Goal: Task Accomplishment & Management: Manage account settings

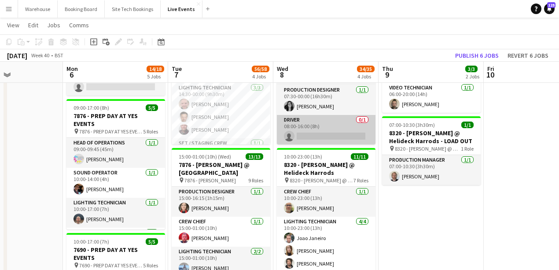
scroll to position [29, 0]
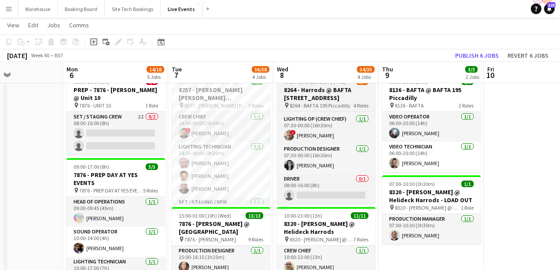
click at [309, 99] on h3 "8264 - Harrods @ BAFTA [STREET_ADDRESS]" at bounding box center [326, 94] width 99 height 16
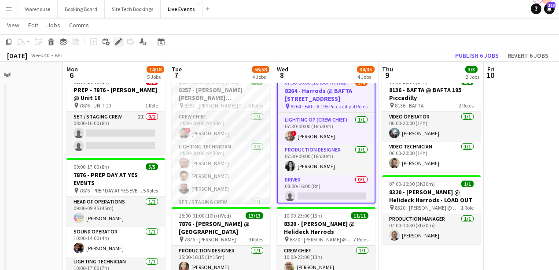
click at [121, 43] on icon "Edit" at bounding box center [118, 41] width 7 height 7
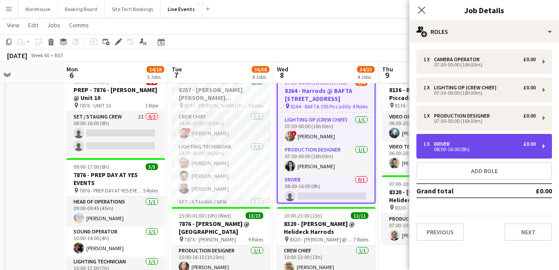
click at [435, 147] on div "08:00-16:00 (8h)" at bounding box center [479, 149] width 112 height 4
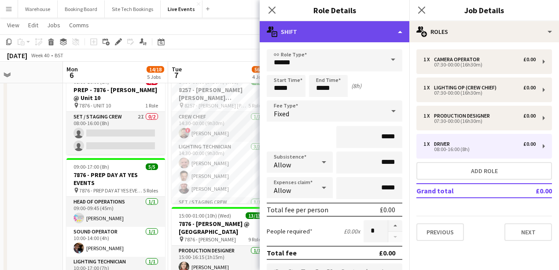
click at [307, 35] on div "multiple-actions-text Shift" at bounding box center [335, 31] width 150 height 21
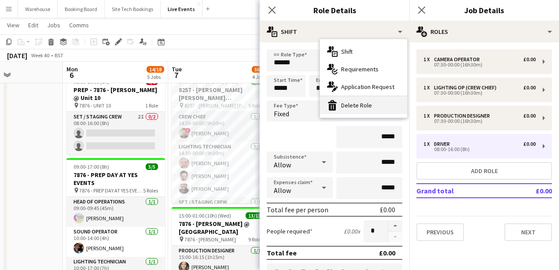
click at [342, 108] on div "bin-2 Delete Role" at bounding box center [363, 105] width 87 height 18
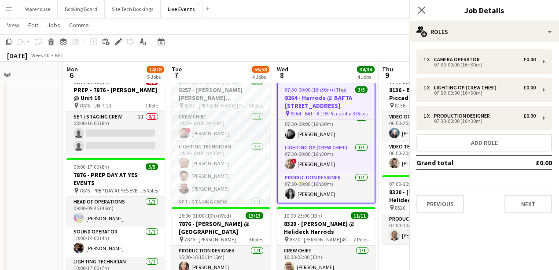
scroll to position [7, 0]
click at [423, 7] on icon "Close pop-in" at bounding box center [421, 10] width 8 height 8
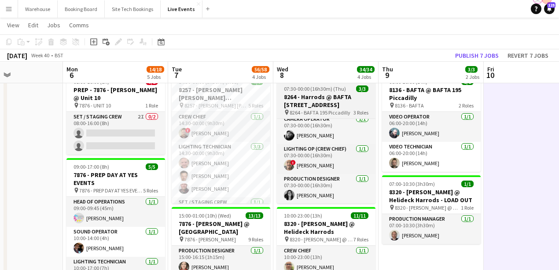
click at [331, 97] on h3 "8264 - Harrods @ BAFTA [STREET_ADDRESS]" at bounding box center [326, 101] width 99 height 16
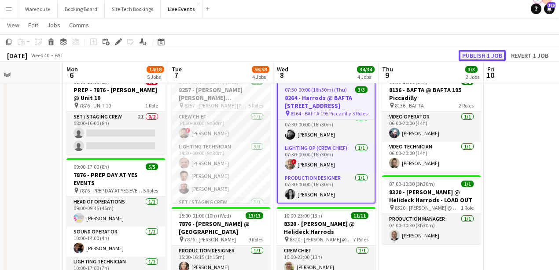
click at [486, 57] on button "Publish 1 job" at bounding box center [482, 55] width 47 height 11
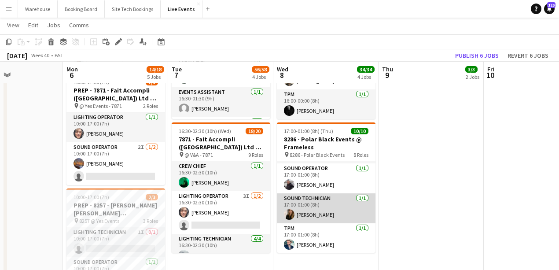
scroll to position [0, 0]
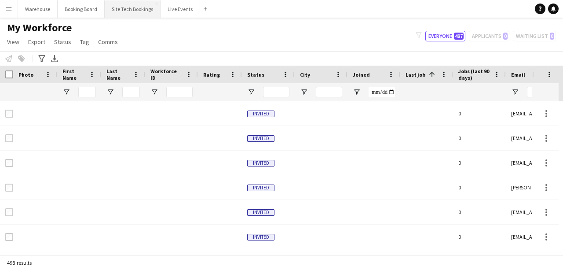
click at [135, 10] on button "Site Tech Bookings Close" at bounding box center [133, 8] width 56 height 17
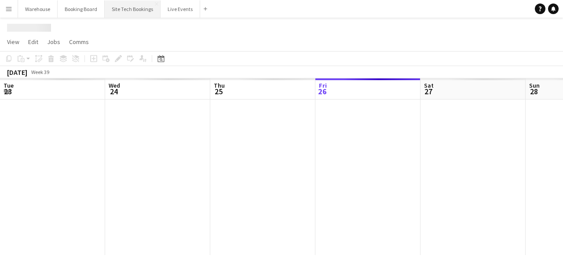
scroll to position [0, 210]
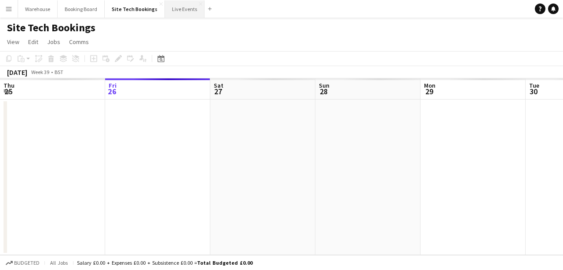
click at [168, 12] on button "Live Events Close" at bounding box center [185, 8] width 40 height 17
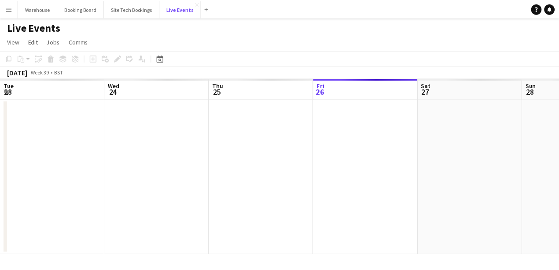
scroll to position [0, 210]
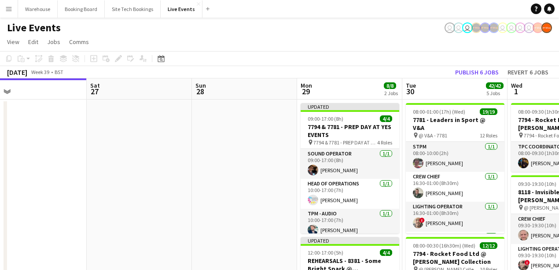
drag, startPoint x: 346, startPoint y: 161, endPoint x: 205, endPoint y: 143, distance: 142.5
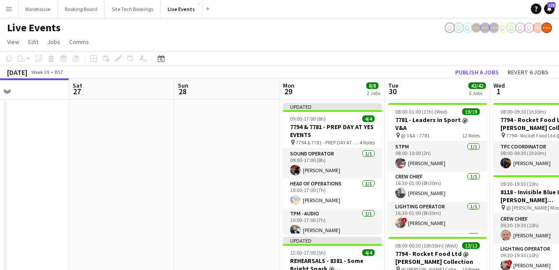
drag, startPoint x: 157, startPoint y: 135, endPoint x: 40, endPoint y: 115, distance: 118.8
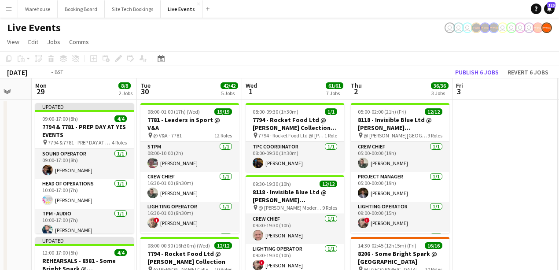
drag, startPoint x: 449, startPoint y: 148, endPoint x: 282, endPoint y: 132, distance: 167.2
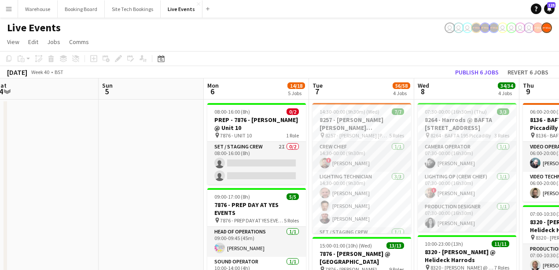
drag, startPoint x: 150, startPoint y: 131, endPoint x: 112, endPoint y: 120, distance: 39.0
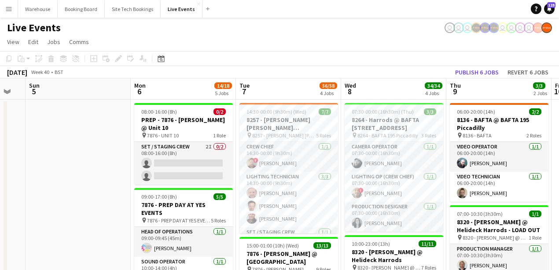
drag, startPoint x: 93, startPoint y: 133, endPoint x: 6, endPoint y: 118, distance: 88.4
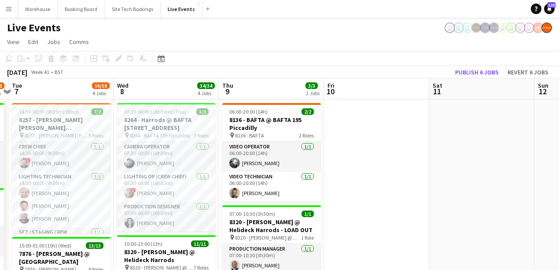
drag, startPoint x: 436, startPoint y: 147, endPoint x: 332, endPoint y: 130, distance: 105.2
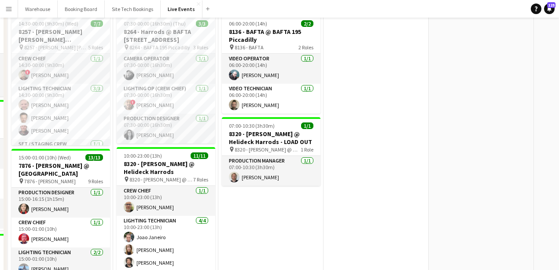
scroll to position [0, 0]
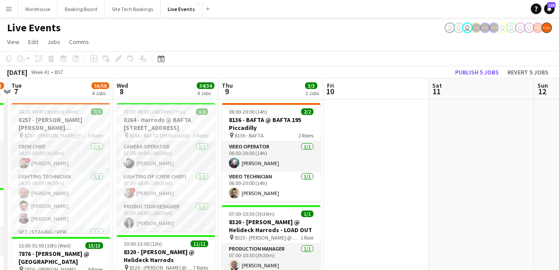
drag, startPoint x: 129, startPoint y: 195, endPoint x: 449, endPoint y: 92, distance: 335.8
click at [129, 195] on app-user-avatar at bounding box center [129, 193] width 11 height 11
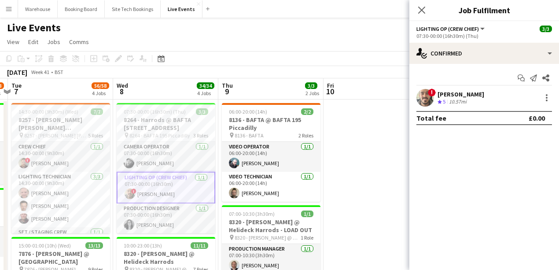
click at [420, 103] on app-user-avatar at bounding box center [425, 98] width 18 height 18
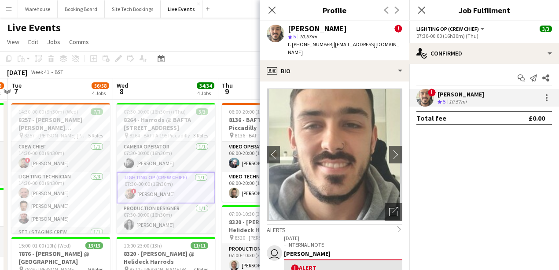
click at [277, 35] on app-user-avatar at bounding box center [276, 34] width 18 height 18
drag, startPoint x: 293, startPoint y: 44, endPoint x: 327, endPoint y: 48, distance: 34.0
click at [327, 48] on div "t. [PHONE_NUMBER] | [EMAIL_ADDRESS][DOMAIN_NAME]" at bounding box center [345, 48] width 114 height 16
copy span "[PHONE_NUMBER]"
drag, startPoint x: 427, startPoint y: 8, endPoint x: 410, endPoint y: 12, distance: 17.3
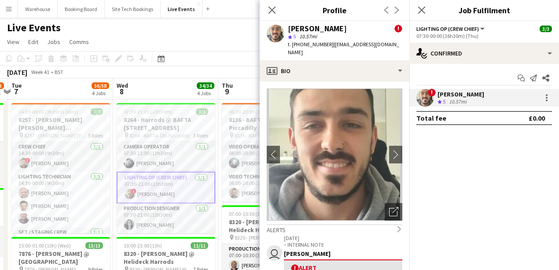
click at [427, 8] on app-icon "Close pop-in" at bounding box center [421, 10] width 11 height 11
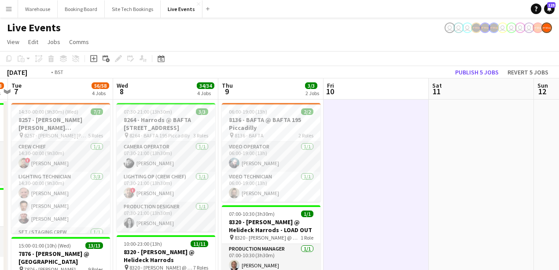
scroll to position [0, 275]
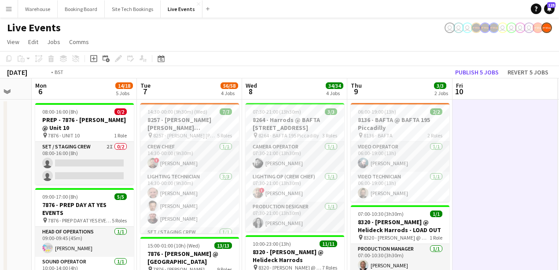
drag, startPoint x: 423, startPoint y: 140, endPoint x: 491, endPoint y: 136, distance: 68.3
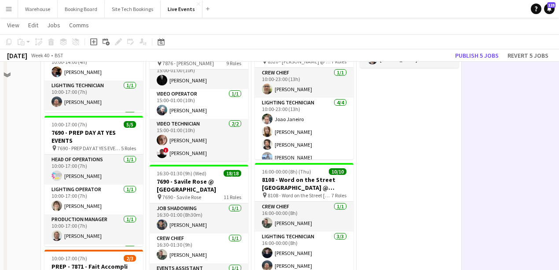
scroll to position [264, 0]
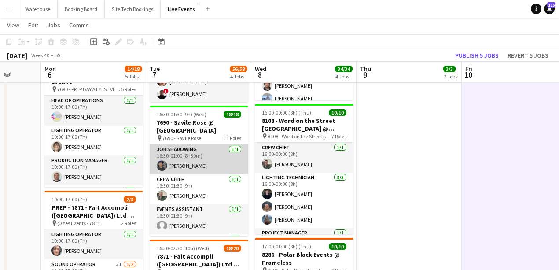
click at [158, 164] on app-user-avatar at bounding box center [162, 165] width 11 height 11
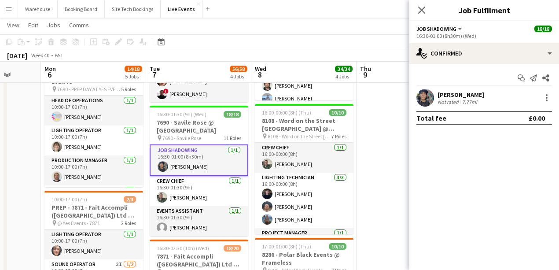
click at [418, 96] on app-user-avatar at bounding box center [425, 98] width 18 height 18
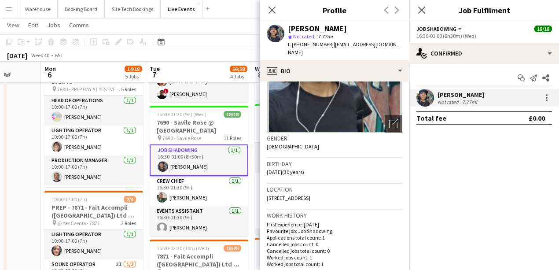
scroll to position [0, 0]
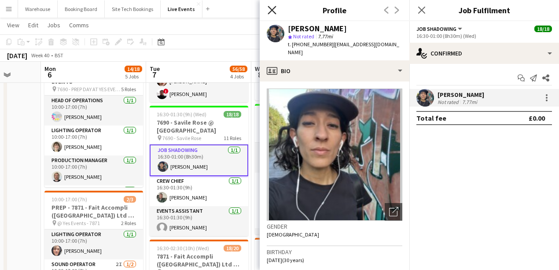
click at [276, 10] on icon "Close pop-in" at bounding box center [272, 10] width 8 height 8
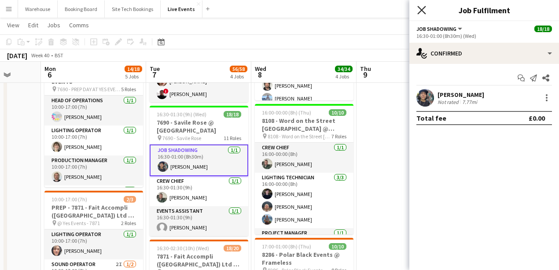
click at [418, 12] on icon "Close pop-in" at bounding box center [421, 10] width 8 height 8
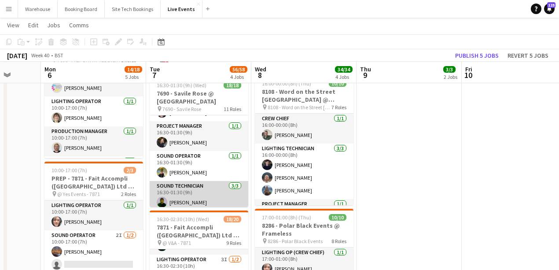
scroll to position [270, 0]
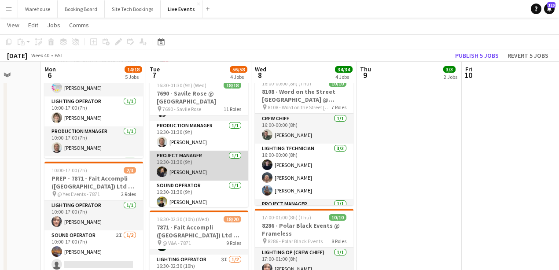
drag, startPoint x: 161, startPoint y: 166, endPoint x: 156, endPoint y: 176, distance: 10.8
click at [161, 166] on app-user-avatar at bounding box center [162, 171] width 11 height 11
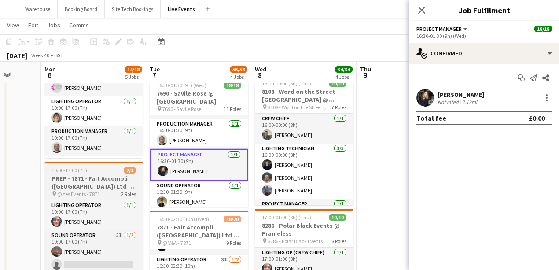
scroll to position [268, 0]
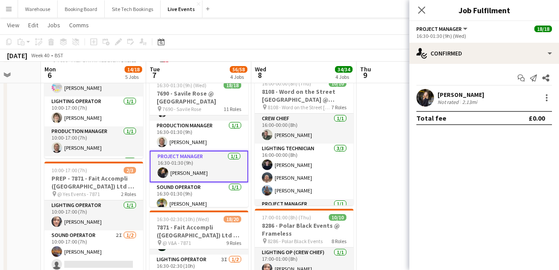
click at [422, 96] on app-user-avatar at bounding box center [425, 98] width 18 height 18
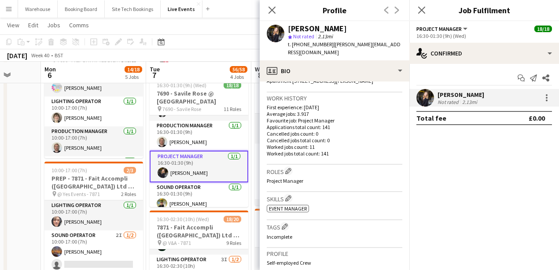
scroll to position [117, 0]
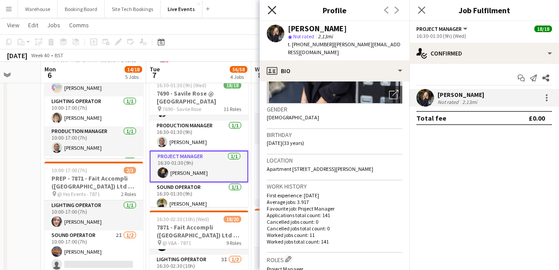
click at [272, 12] on icon "Close pop-in" at bounding box center [272, 10] width 8 height 8
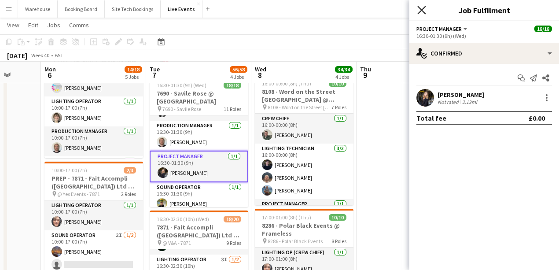
click at [420, 7] on icon at bounding box center [421, 10] width 8 height 8
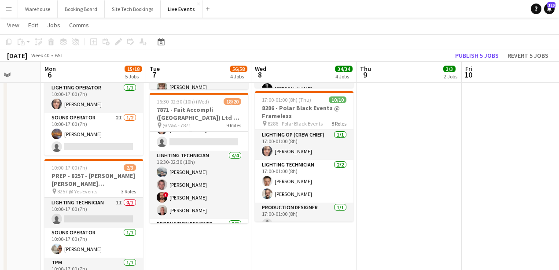
scroll to position [259, 0]
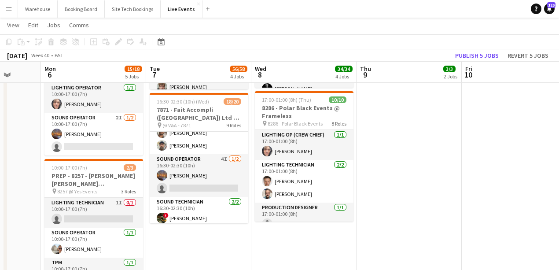
click at [223, 251] on app-date-cell "14:30-00:00 (9h30m) (Wed) 7/7 8257 - [PERSON_NAME] [PERSON_NAME] International …" at bounding box center [198, 119] width 105 height 862
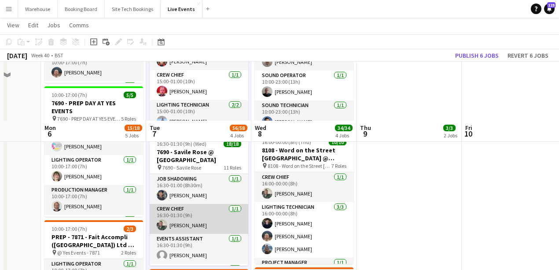
scroll to position [205, 0]
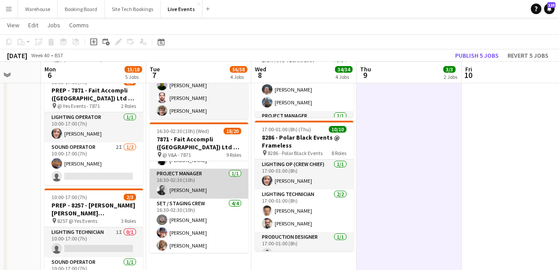
scroll to position [147, 0]
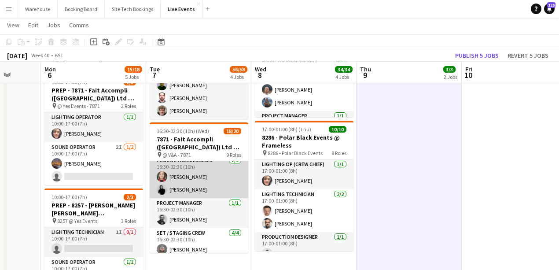
click at [157, 177] on app-user-avatar at bounding box center [162, 176] width 11 height 11
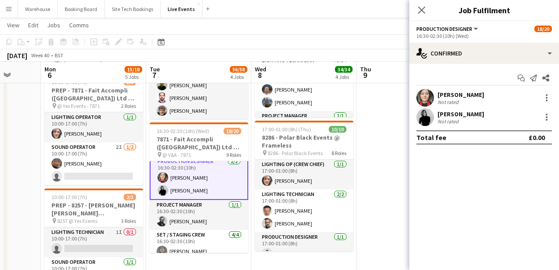
scroll to position [147, 0]
click at [418, 101] on app-user-avatar at bounding box center [425, 98] width 18 height 18
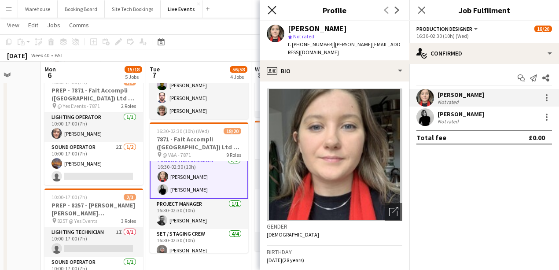
click at [272, 10] on icon at bounding box center [272, 10] width 8 height 8
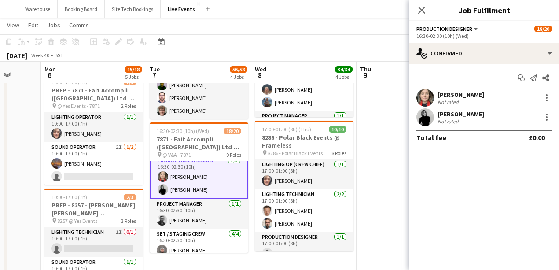
click at [421, 121] on app-user-avatar at bounding box center [425, 117] width 18 height 18
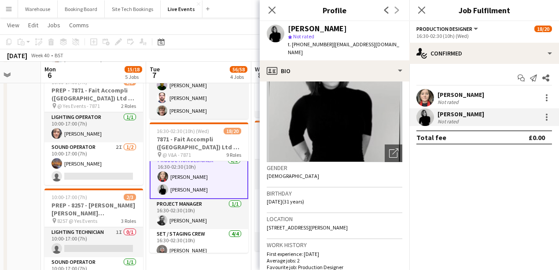
scroll to position [0, 0]
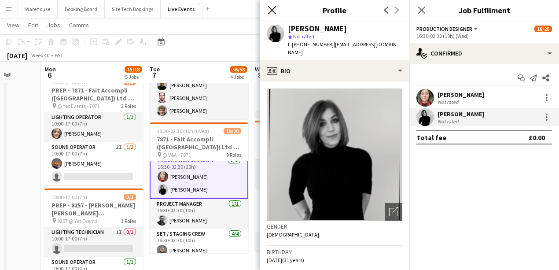
click at [272, 12] on icon "Close pop-in" at bounding box center [272, 10] width 8 height 8
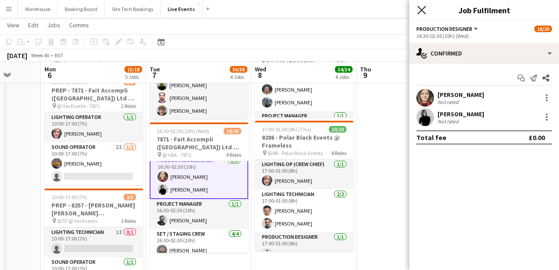
click at [419, 11] on icon "Close pop-in" at bounding box center [421, 10] width 8 height 8
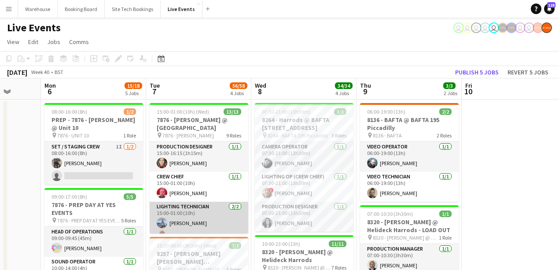
scroll to position [117, 0]
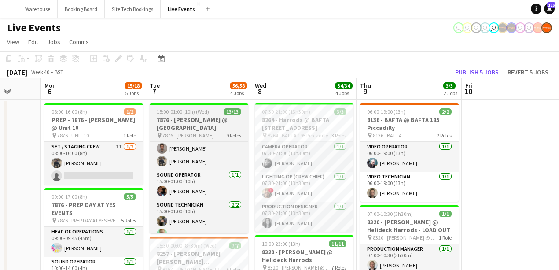
click at [180, 128] on h3 "7876 - [PERSON_NAME] @ [GEOGRAPHIC_DATA]" at bounding box center [199, 124] width 99 height 16
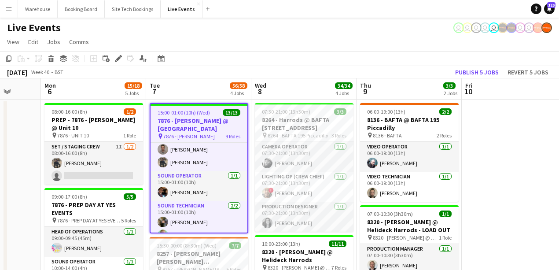
scroll to position [147, 0]
click at [116, 63] on div "Edit" at bounding box center [118, 58] width 11 height 11
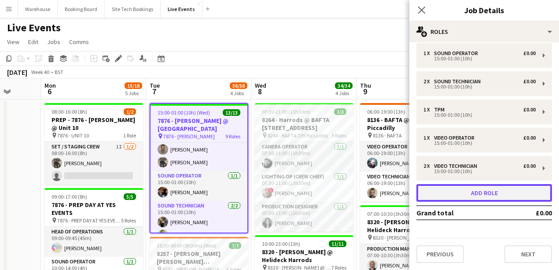
click at [492, 196] on button "Add role" at bounding box center [484, 193] width 136 height 18
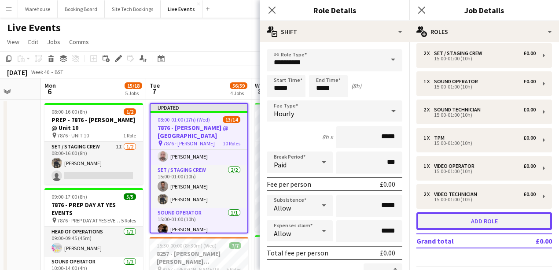
scroll to position [147, 0]
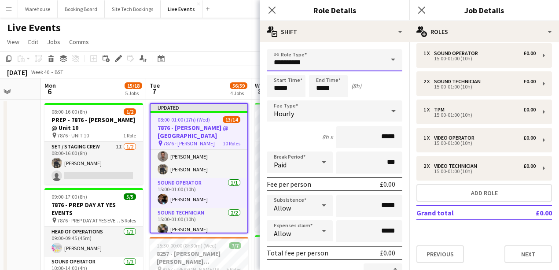
click at [304, 62] on input "**********" at bounding box center [335, 60] width 136 height 22
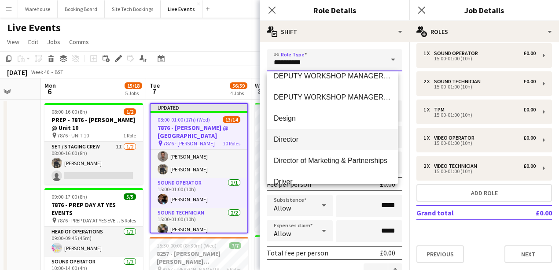
scroll to position [469, 0]
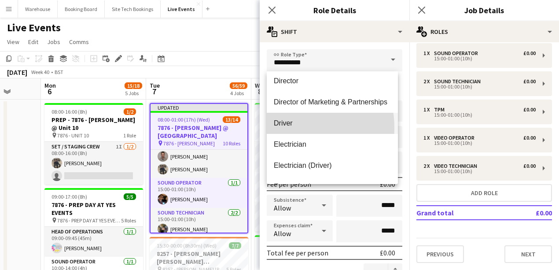
click at [284, 128] on mat-option "Driver" at bounding box center [332, 123] width 131 height 21
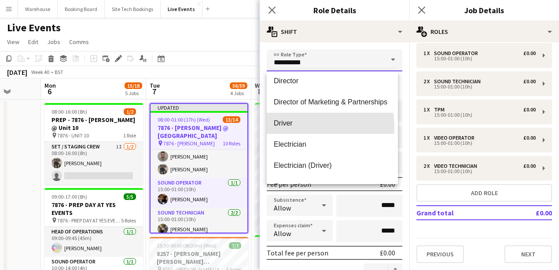
type input "******"
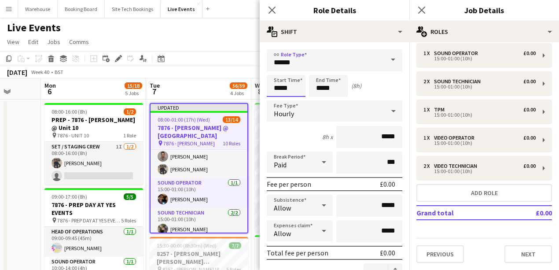
click at [284, 86] on input "*****" at bounding box center [286, 86] width 39 height 22
click at [277, 73] on div at bounding box center [278, 70] width 18 height 9
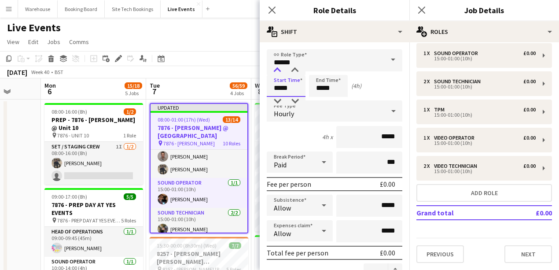
type input "*****"
click at [277, 73] on div at bounding box center [278, 70] width 18 height 9
click at [335, 88] on input "*****" at bounding box center [328, 86] width 39 height 22
click at [316, 71] on div at bounding box center [320, 70] width 18 height 9
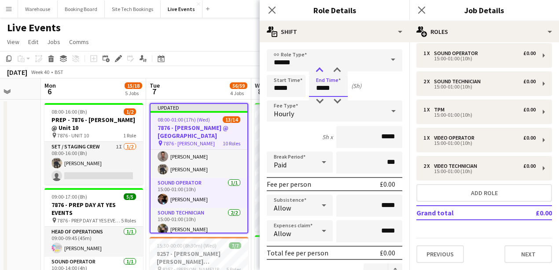
click at [316, 71] on div at bounding box center [320, 70] width 18 height 9
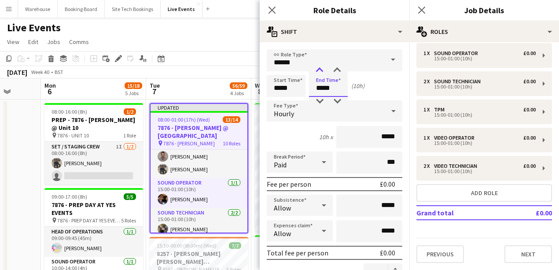
click at [320, 73] on div at bounding box center [320, 70] width 18 height 9
click at [321, 103] on div at bounding box center [320, 101] width 18 height 9
click at [335, 71] on div at bounding box center [337, 70] width 18 height 9
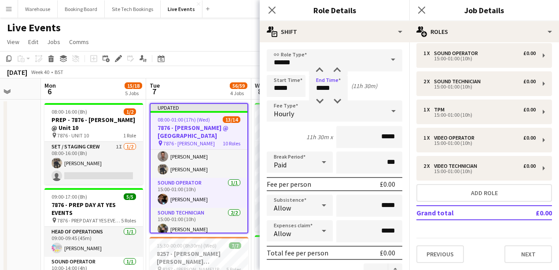
click at [281, 106] on div "Hourly" at bounding box center [326, 110] width 118 height 21
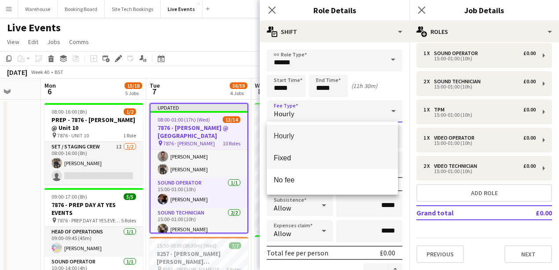
click at [299, 162] on span "Fixed" at bounding box center [332, 158] width 117 height 8
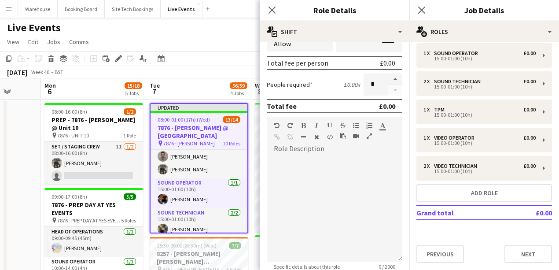
scroll to position [0, 0]
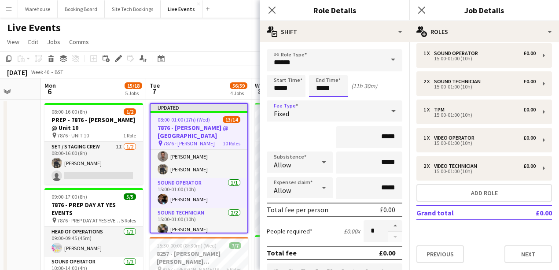
drag, startPoint x: 330, startPoint y: 89, endPoint x: 332, endPoint y: 95, distance: 5.7
click at [330, 89] on input "*****" at bounding box center [328, 86] width 39 height 22
click at [338, 103] on div at bounding box center [337, 101] width 18 height 9
click at [334, 71] on div at bounding box center [337, 70] width 18 height 9
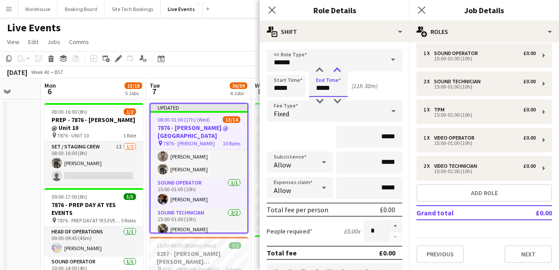
type input "*****"
click at [334, 71] on div at bounding box center [337, 70] width 18 height 9
click at [302, 112] on div "Fixed" at bounding box center [326, 110] width 118 height 21
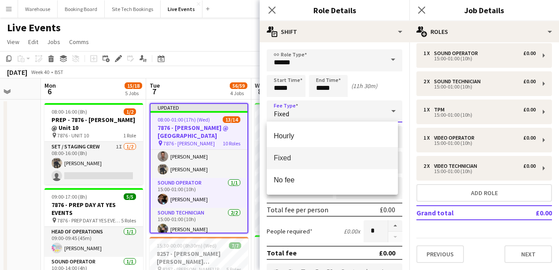
click at [294, 157] on span "Fixed" at bounding box center [332, 158] width 117 height 8
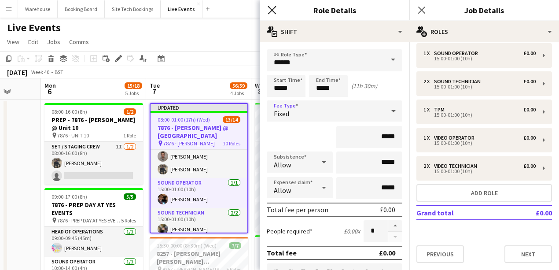
click at [273, 11] on icon at bounding box center [272, 10] width 8 height 8
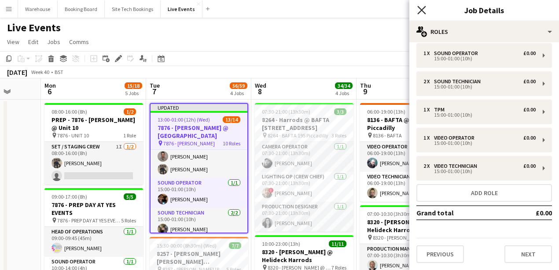
click at [424, 11] on icon "Close pop-in" at bounding box center [421, 10] width 8 height 8
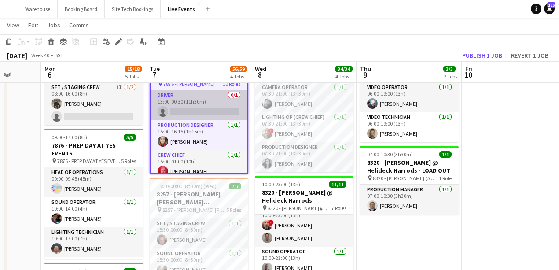
click at [193, 111] on app-card-role "Driver 0/1 13:00-00:30 (11h30m) single-neutral-actions" at bounding box center [199, 105] width 97 height 30
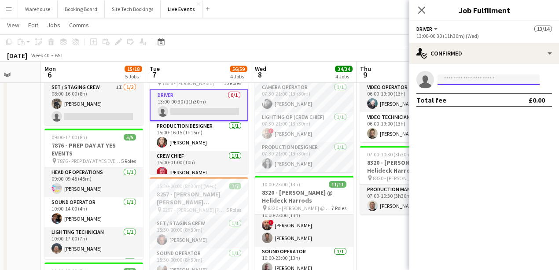
click at [454, 80] on input at bounding box center [489, 79] width 102 height 11
type input "*"
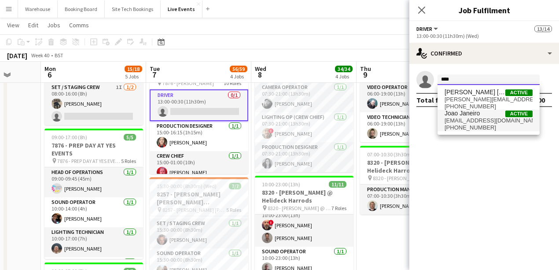
type input "****"
click at [474, 124] on span "[PHONE_NUMBER]" at bounding box center [489, 127] width 88 height 7
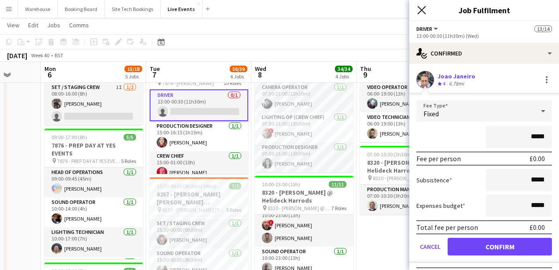
click at [423, 13] on icon "Close pop-in" at bounding box center [421, 10] width 8 height 8
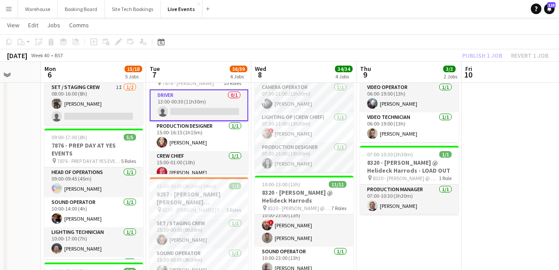
click at [174, 96] on app-card-role "Driver 0/1 13:00-00:30 (11h30m) single-neutral-actions" at bounding box center [199, 105] width 99 height 32
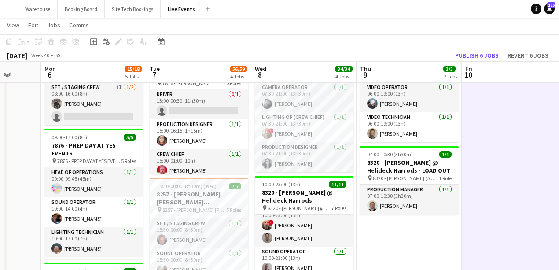
click at [187, 102] on app-card-role "Driver 0/1 13:00-00:30 (11h30m) single-neutral-actions" at bounding box center [199, 104] width 99 height 30
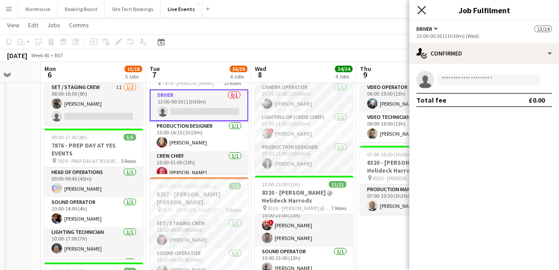
click at [420, 11] on icon at bounding box center [421, 10] width 8 height 8
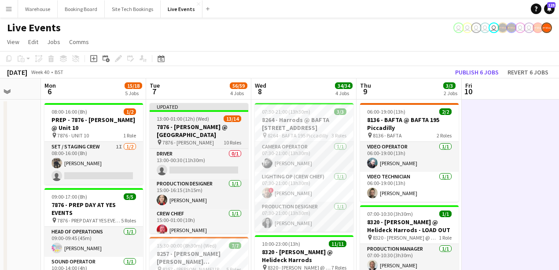
click at [195, 131] on h3 "7876 - [PERSON_NAME] @ [GEOGRAPHIC_DATA]" at bounding box center [199, 131] width 99 height 16
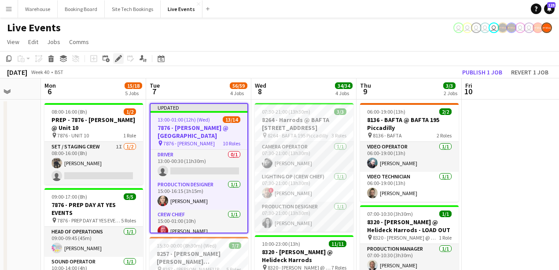
click at [119, 59] on icon at bounding box center [118, 58] width 5 height 5
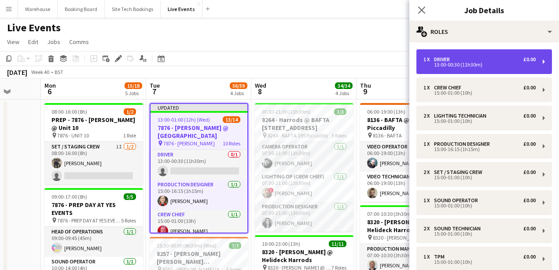
click at [444, 57] on div "Driver" at bounding box center [443, 59] width 19 height 6
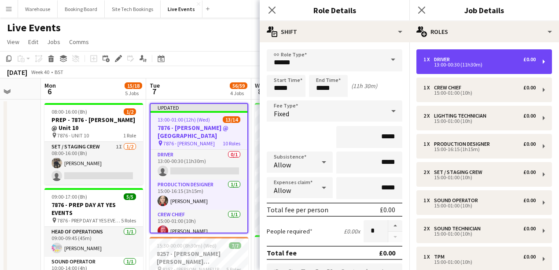
scroll to position [176, 0]
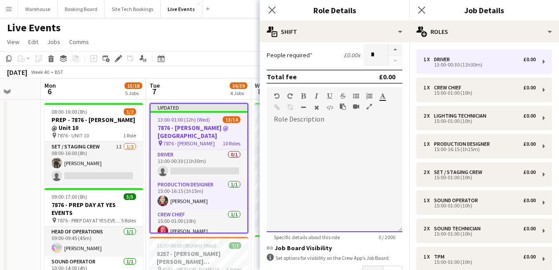
click at [289, 155] on div at bounding box center [335, 179] width 136 height 106
click at [291, 147] on div at bounding box center [335, 179] width 136 height 106
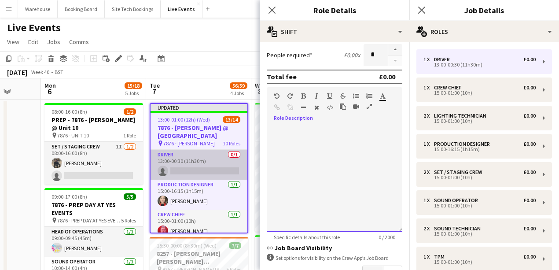
paste div
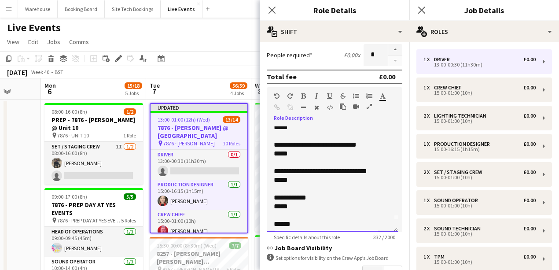
scroll to position [0, 0]
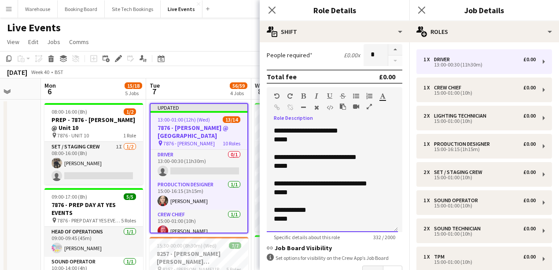
click at [282, 154] on p "**********" at bounding box center [330, 157] width 113 height 9
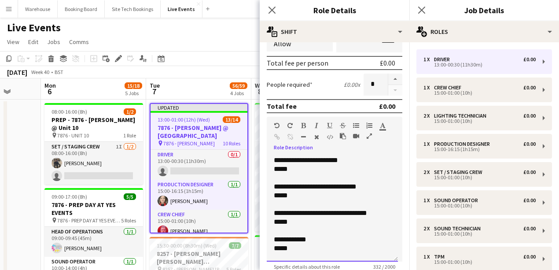
scroll to position [29, 0]
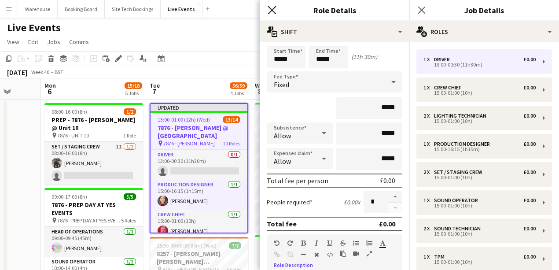
click at [269, 9] on icon "Close pop-in" at bounding box center [272, 10] width 8 height 8
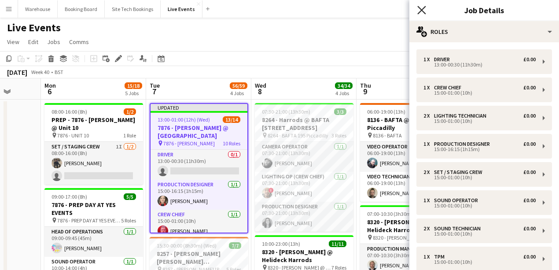
click at [425, 10] on icon "Close pop-in" at bounding box center [421, 10] width 8 height 8
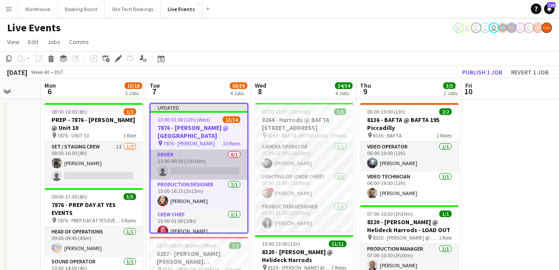
click at [210, 161] on app-card-role "Driver 0/1 13:00-00:30 (11h30m) single-neutral-actions" at bounding box center [199, 165] width 97 height 30
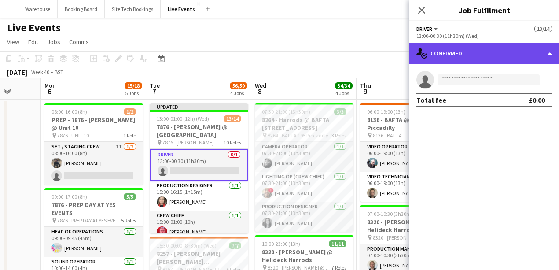
click at [471, 54] on div "single-neutral-actions-check-2 Confirmed" at bounding box center [484, 53] width 150 height 21
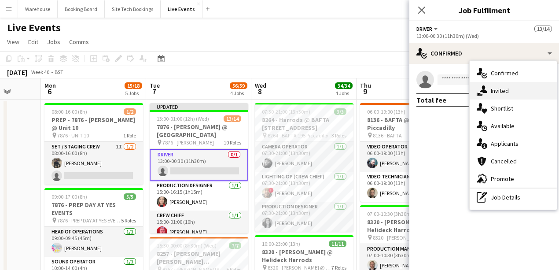
click at [501, 91] on span "Invited" at bounding box center [500, 91] width 18 height 8
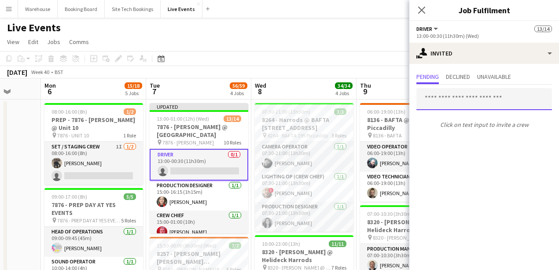
click at [463, 93] on input "text" at bounding box center [484, 99] width 136 height 22
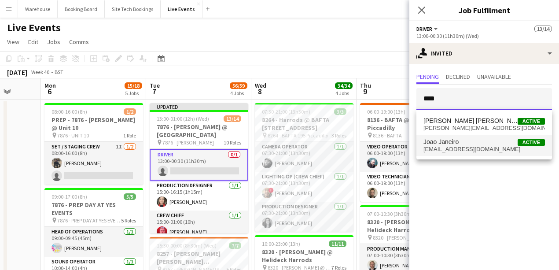
type input "****"
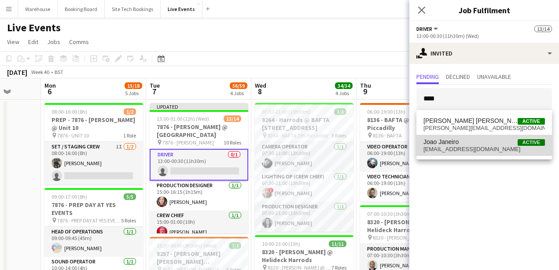
click at [457, 149] on span "[EMAIL_ADDRESS][DOMAIN_NAME]" at bounding box center [483, 149] width 121 height 7
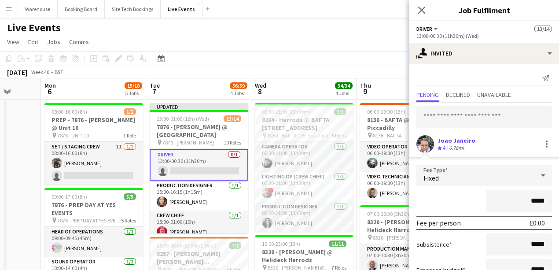
scroll to position [66, 0]
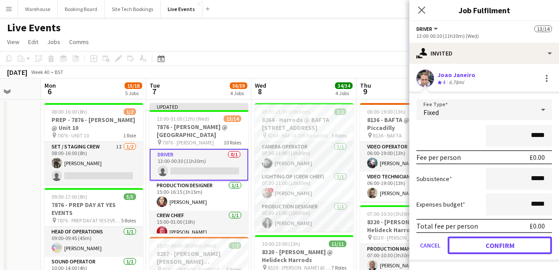
click at [494, 245] on button "Confirm" at bounding box center [500, 245] width 104 height 18
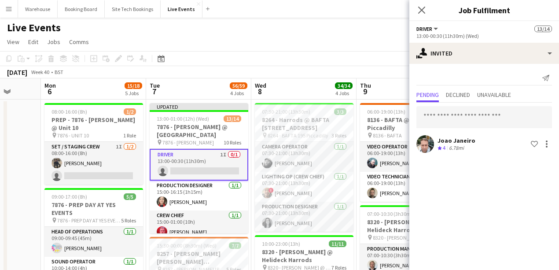
scroll to position [0, 0]
click at [420, 12] on icon at bounding box center [421, 10] width 7 height 7
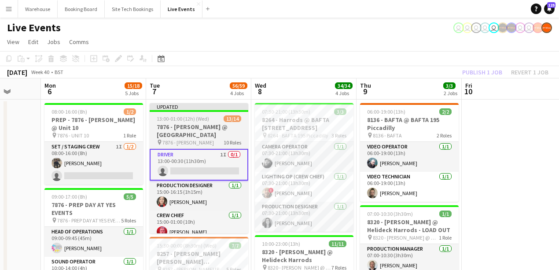
click at [217, 136] on h3 "7876 - [PERSON_NAME] @ [GEOGRAPHIC_DATA]" at bounding box center [199, 131] width 99 height 16
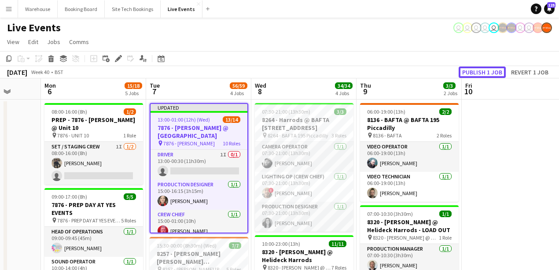
click at [485, 70] on button "Publish 1 job" at bounding box center [482, 71] width 47 height 11
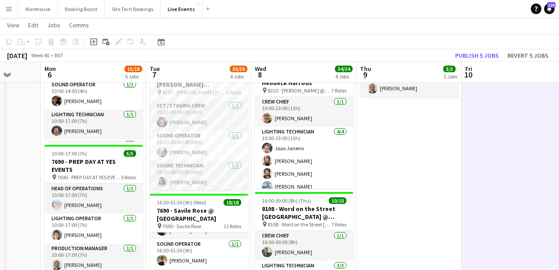
scroll to position [29, 0]
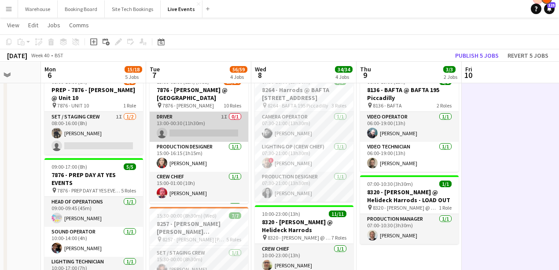
click at [170, 118] on app-card-role "Driver 1I 0/1 13:00-00:30 (11h30m) single-neutral-actions" at bounding box center [199, 127] width 99 height 30
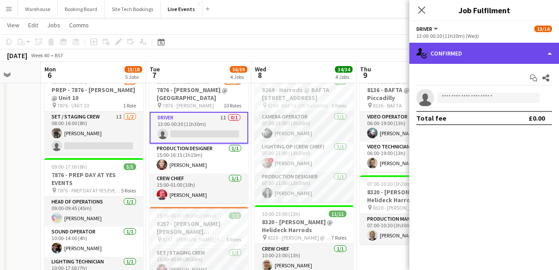
click at [464, 61] on div "single-neutral-actions-check-2 Confirmed" at bounding box center [484, 53] width 150 height 21
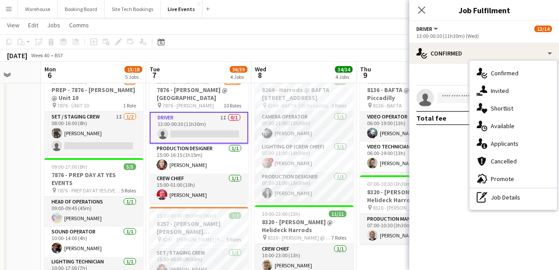
click at [488, 92] on div "single-neutral-actions-share-1 Invited" at bounding box center [513, 91] width 87 height 18
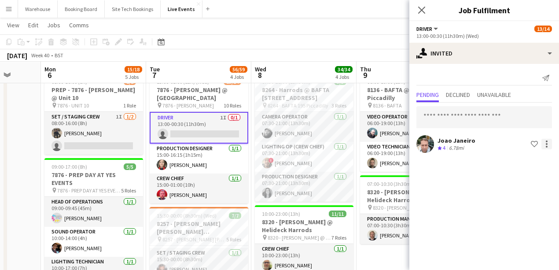
click at [546, 141] on div at bounding box center [547, 141] width 2 height 2
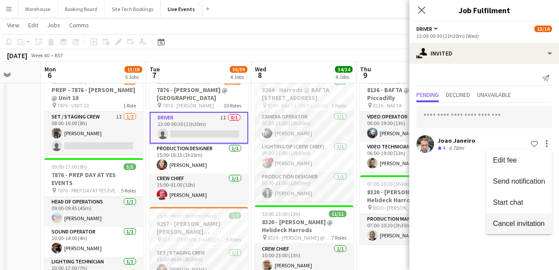
click at [504, 222] on span "Cancel invitation" at bounding box center [519, 222] width 52 height 7
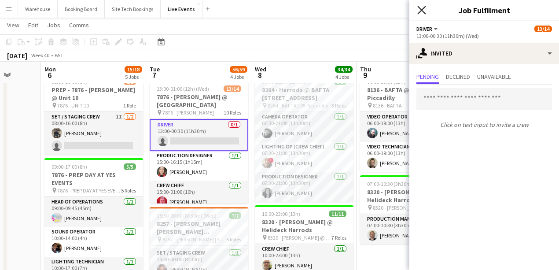
click at [420, 13] on icon "Close pop-in" at bounding box center [421, 10] width 8 height 8
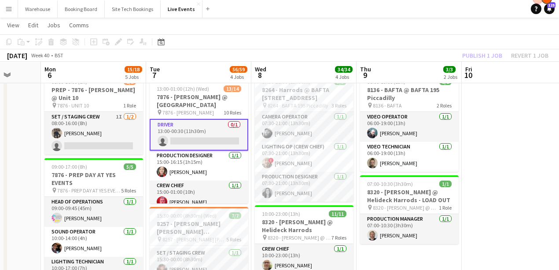
click at [167, 107] on h3 "7876 - [PERSON_NAME] @ [GEOGRAPHIC_DATA]" at bounding box center [199, 101] width 99 height 16
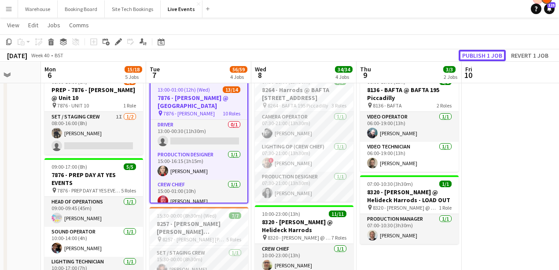
click at [491, 55] on button "Publish 1 job" at bounding box center [482, 55] width 47 height 11
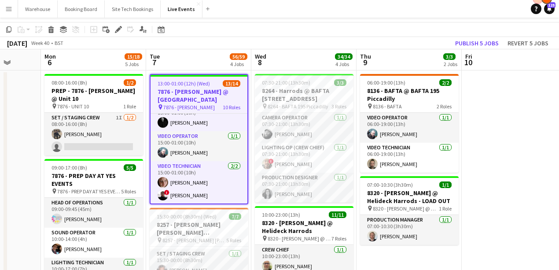
scroll to position [0, 0]
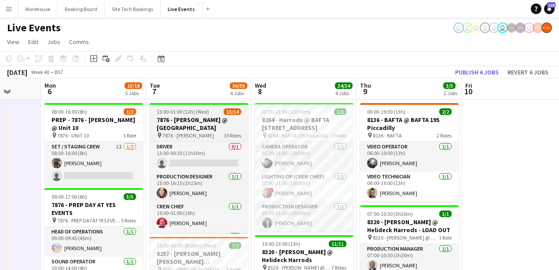
click at [180, 121] on h3 "7876 - [PERSON_NAME] @ [GEOGRAPHIC_DATA]" at bounding box center [199, 124] width 99 height 16
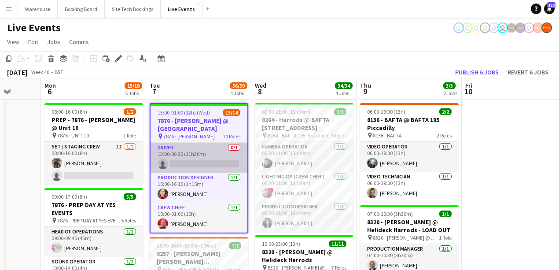
click at [192, 149] on app-card-role "Driver 0/1 13:00-00:30 (11h30m) single-neutral-actions" at bounding box center [199, 158] width 97 height 30
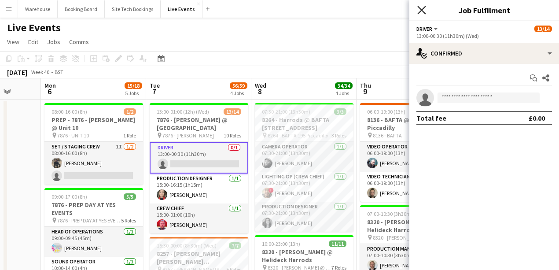
click at [423, 11] on icon "Close pop-in" at bounding box center [421, 10] width 8 height 8
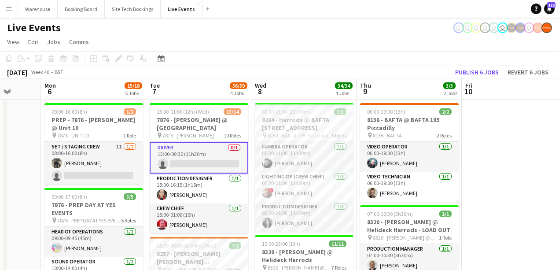
drag, startPoint x: 515, startPoint y: 173, endPoint x: 356, endPoint y: 146, distance: 161.2
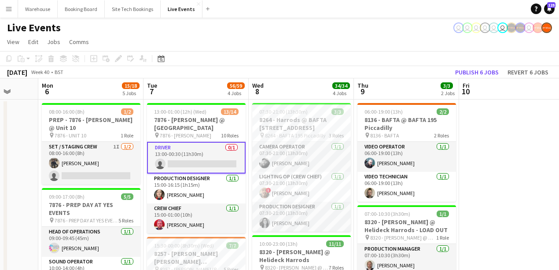
click at [180, 126] on h3 "7876 - [PERSON_NAME] @ [GEOGRAPHIC_DATA]" at bounding box center [196, 124] width 99 height 16
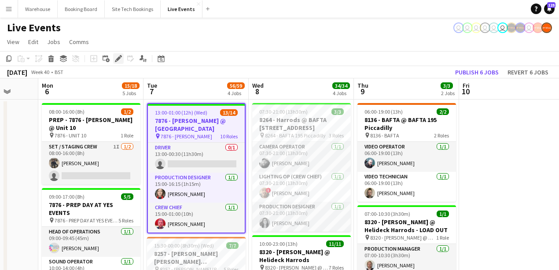
click at [121, 59] on icon "Edit" at bounding box center [118, 58] width 7 height 7
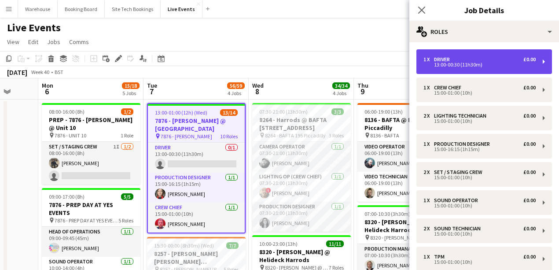
click at [482, 66] on div "13:00-00:30 (11h30m)" at bounding box center [479, 65] width 112 height 4
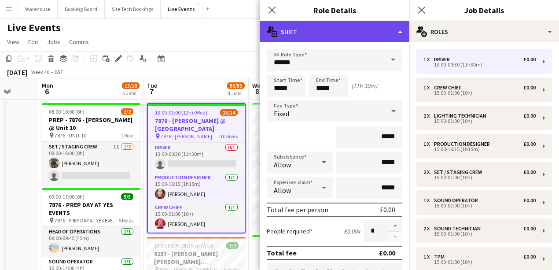
click at [313, 33] on div "multiple-actions-text Shift" at bounding box center [335, 31] width 150 height 21
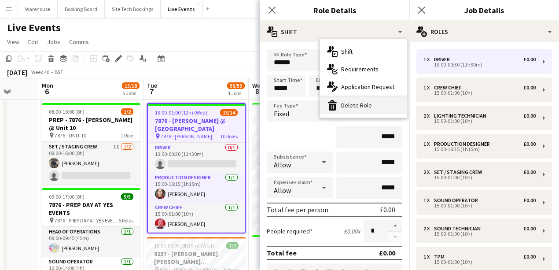
click at [341, 103] on div "bin-2 Delete Role" at bounding box center [363, 105] width 87 height 18
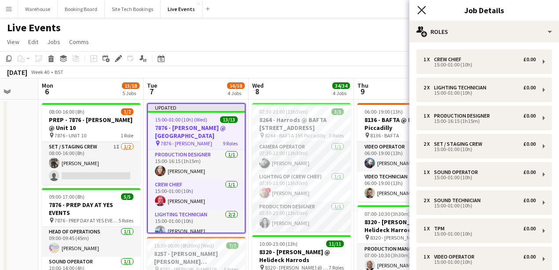
click at [421, 7] on icon "Close pop-in" at bounding box center [421, 10] width 8 height 8
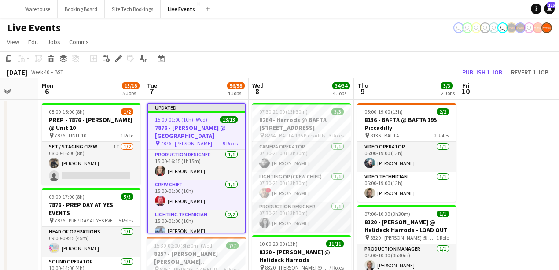
click at [198, 133] on h3 "7876 - [PERSON_NAME] @ [GEOGRAPHIC_DATA]" at bounding box center [196, 132] width 97 height 16
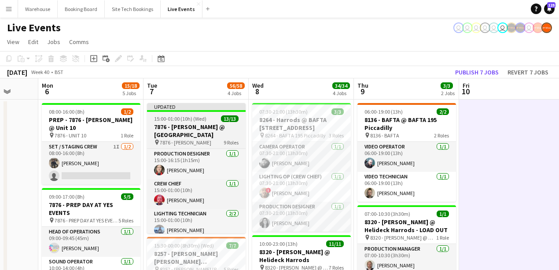
click at [185, 131] on h3 "7876 - [PERSON_NAME] @ [GEOGRAPHIC_DATA]" at bounding box center [196, 131] width 99 height 16
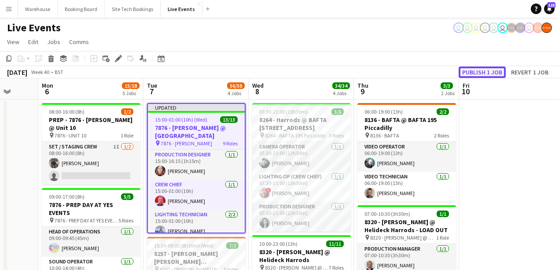
click at [468, 74] on button "Publish 1 job" at bounding box center [482, 71] width 47 height 11
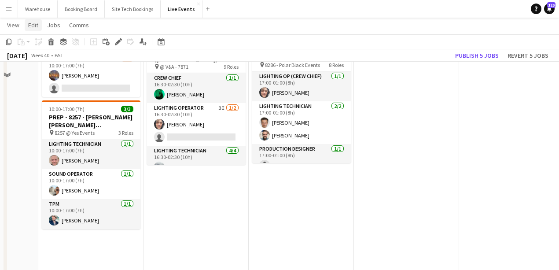
scroll to position [440, 0]
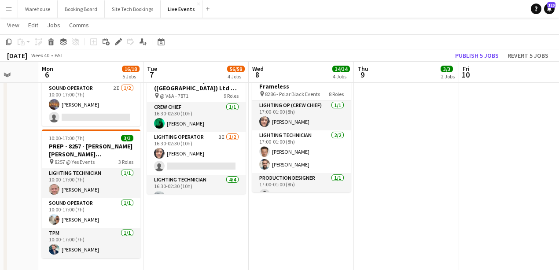
click at [13, 12] on button "Menu" at bounding box center [9, 9] width 18 height 18
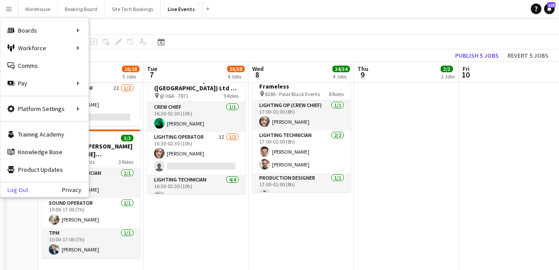
click at [18, 189] on link "Log Out" at bounding box center [14, 189] width 28 height 7
